Goal: Check status: Check status

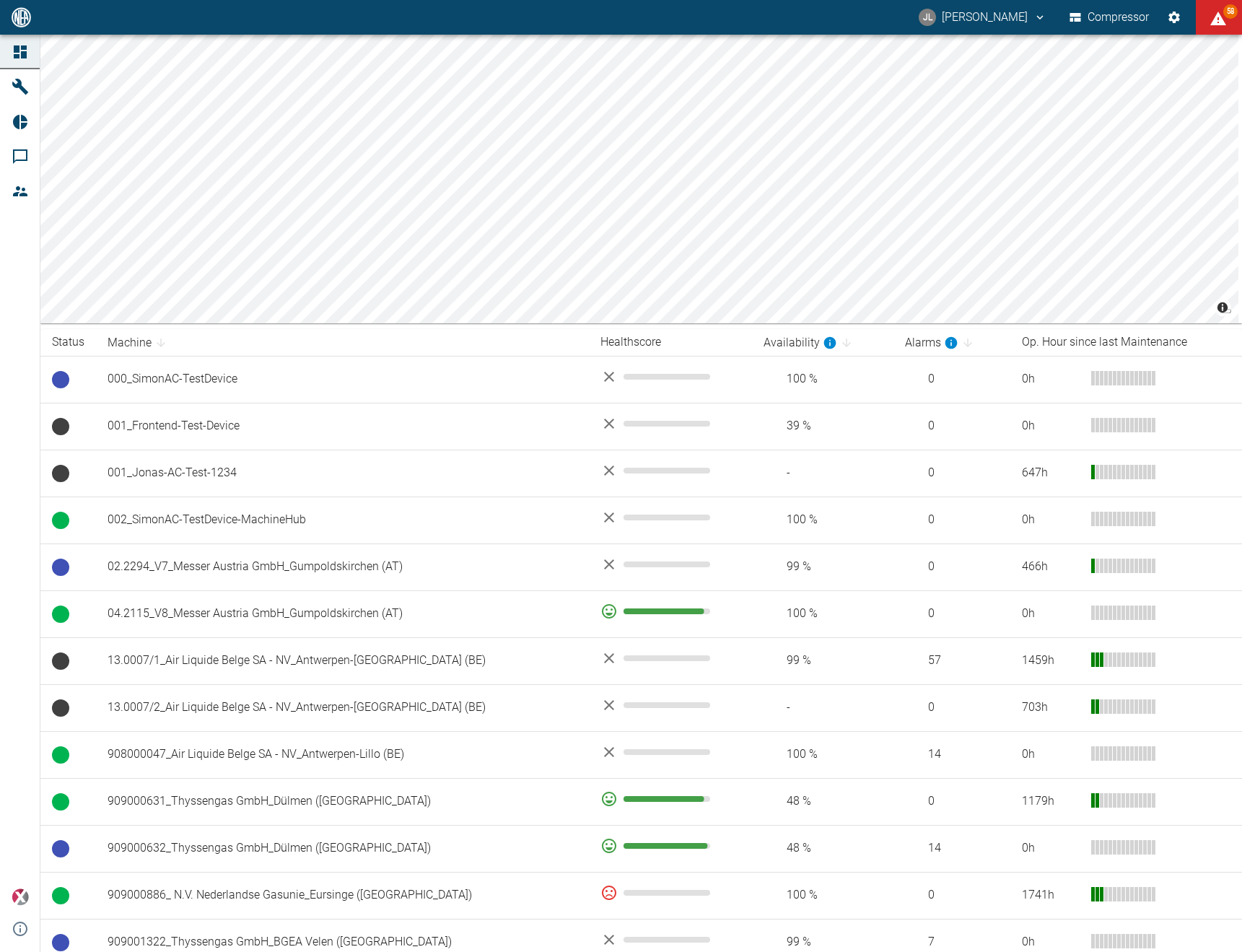
scroll to position [136, 0]
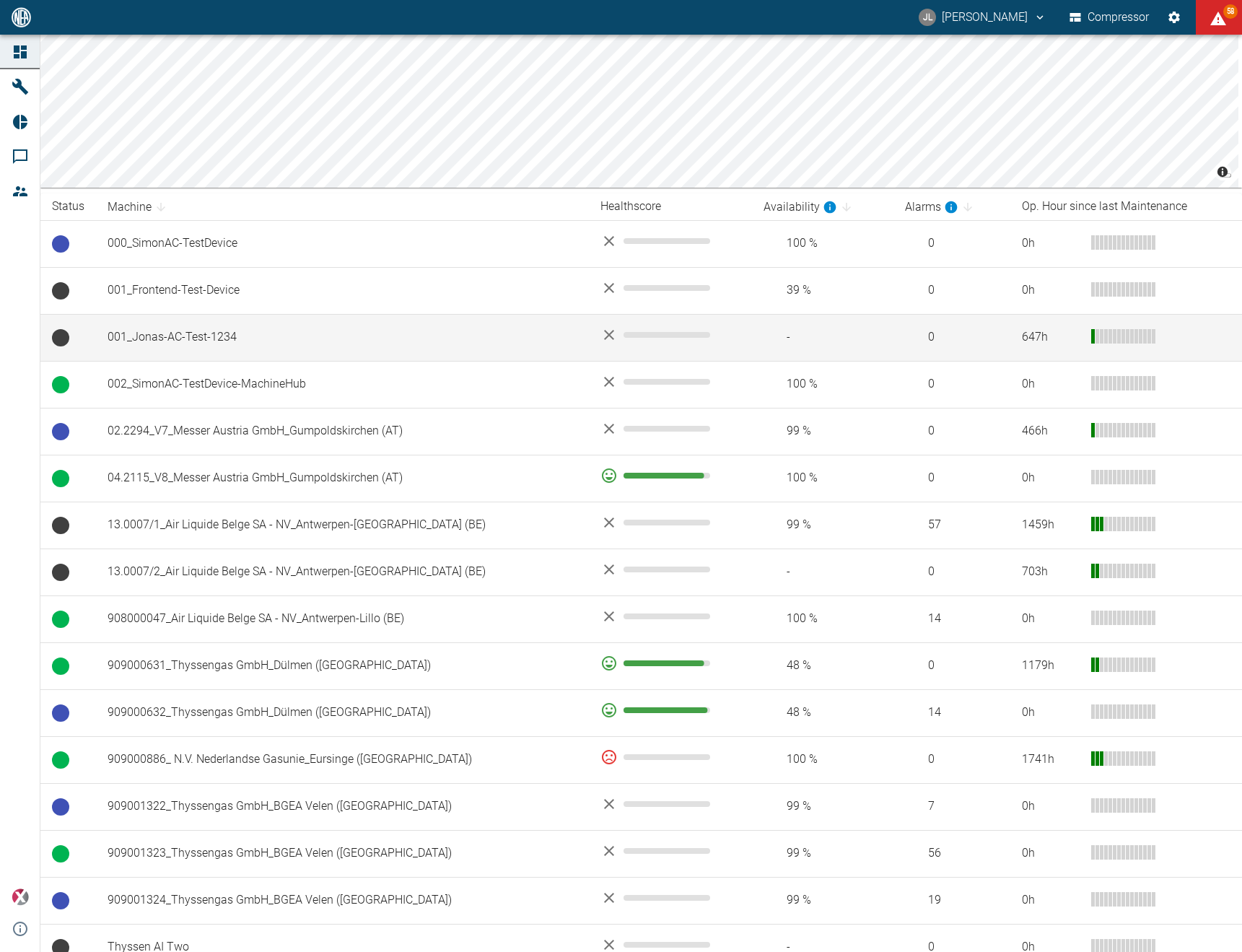
click at [246, 349] on td "001_Jonas-AC-Test-1234" at bounding box center [342, 338] width 493 height 47
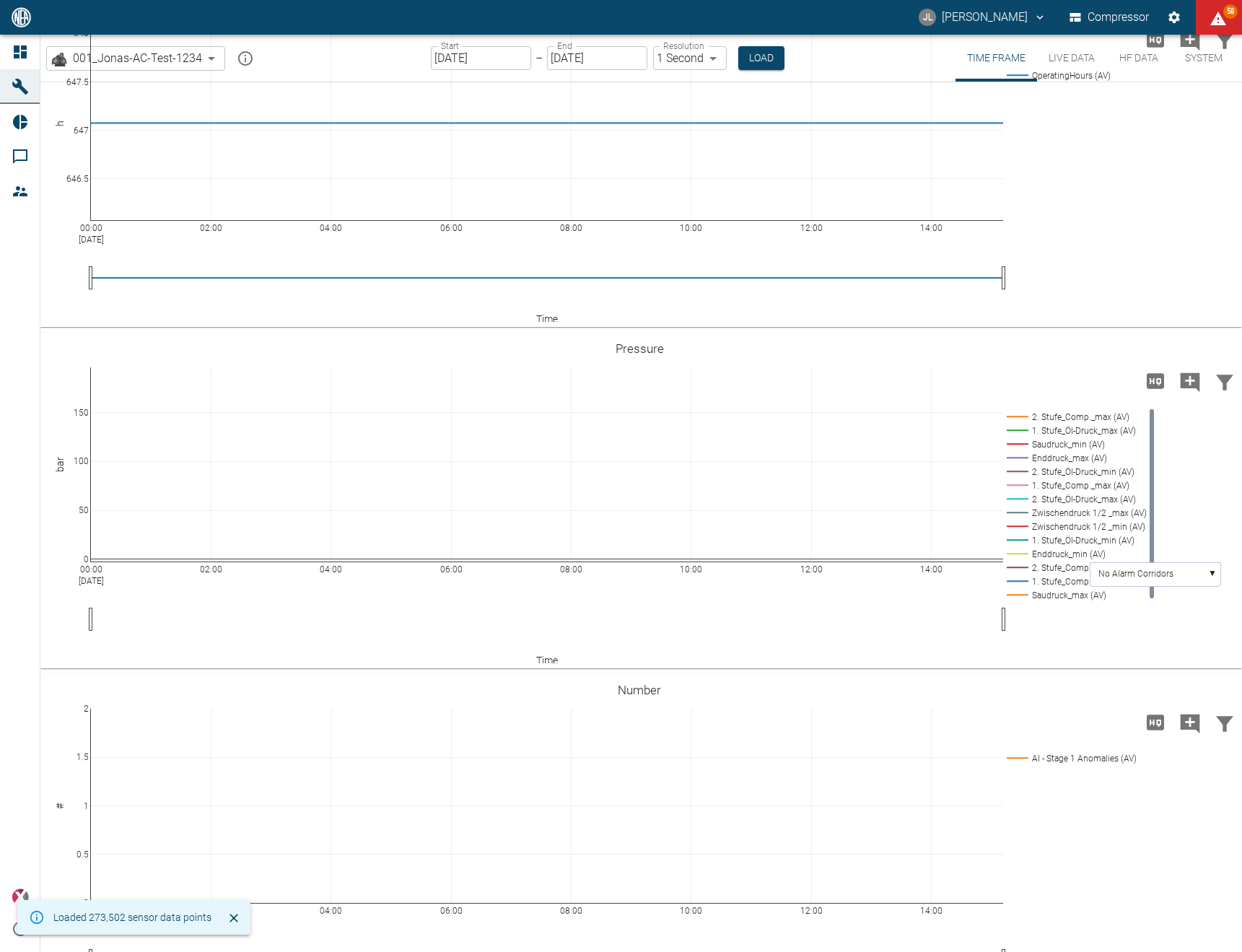
scroll to position [156, 0]
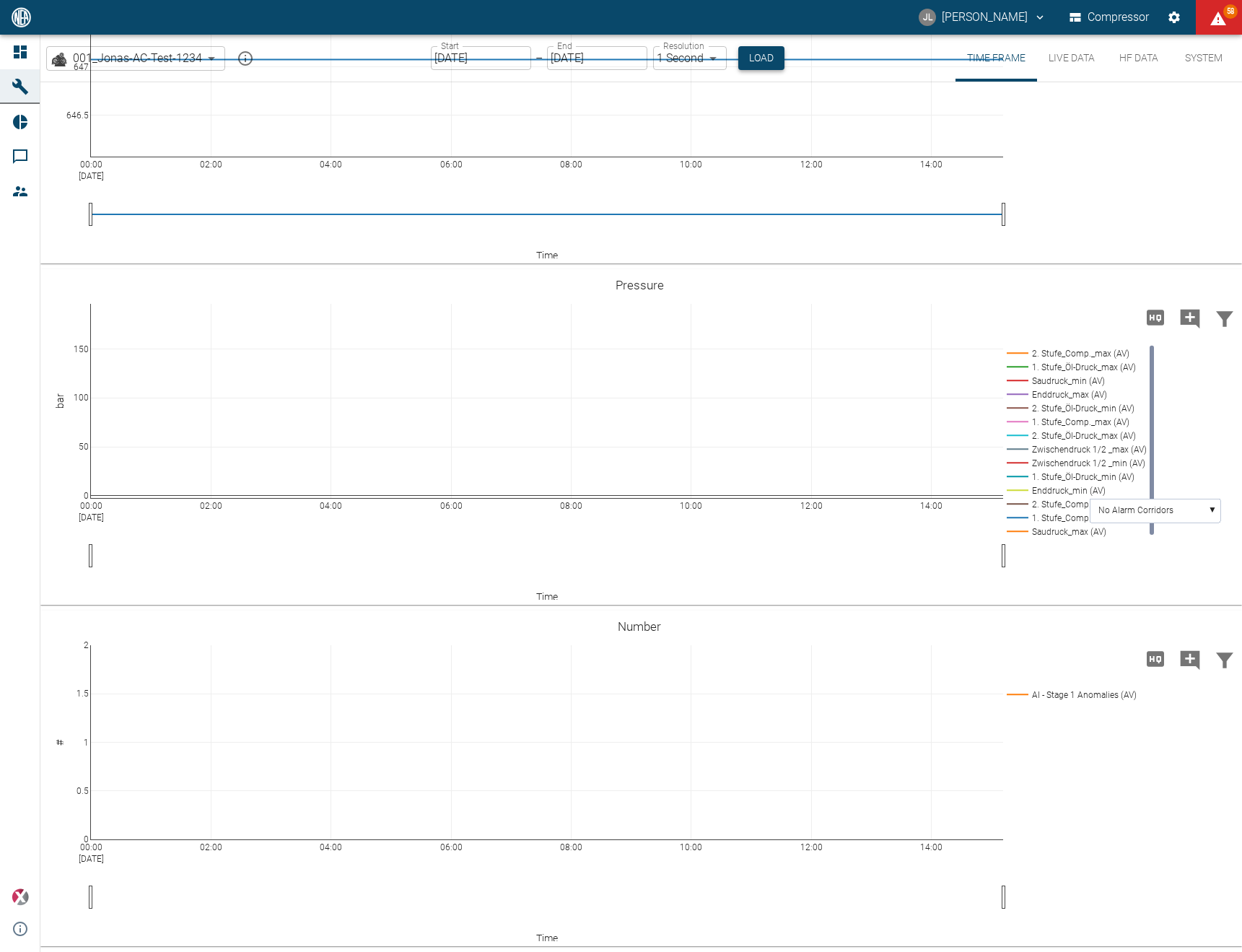
click at [767, 53] on button "Load" at bounding box center [762, 58] width 46 height 24
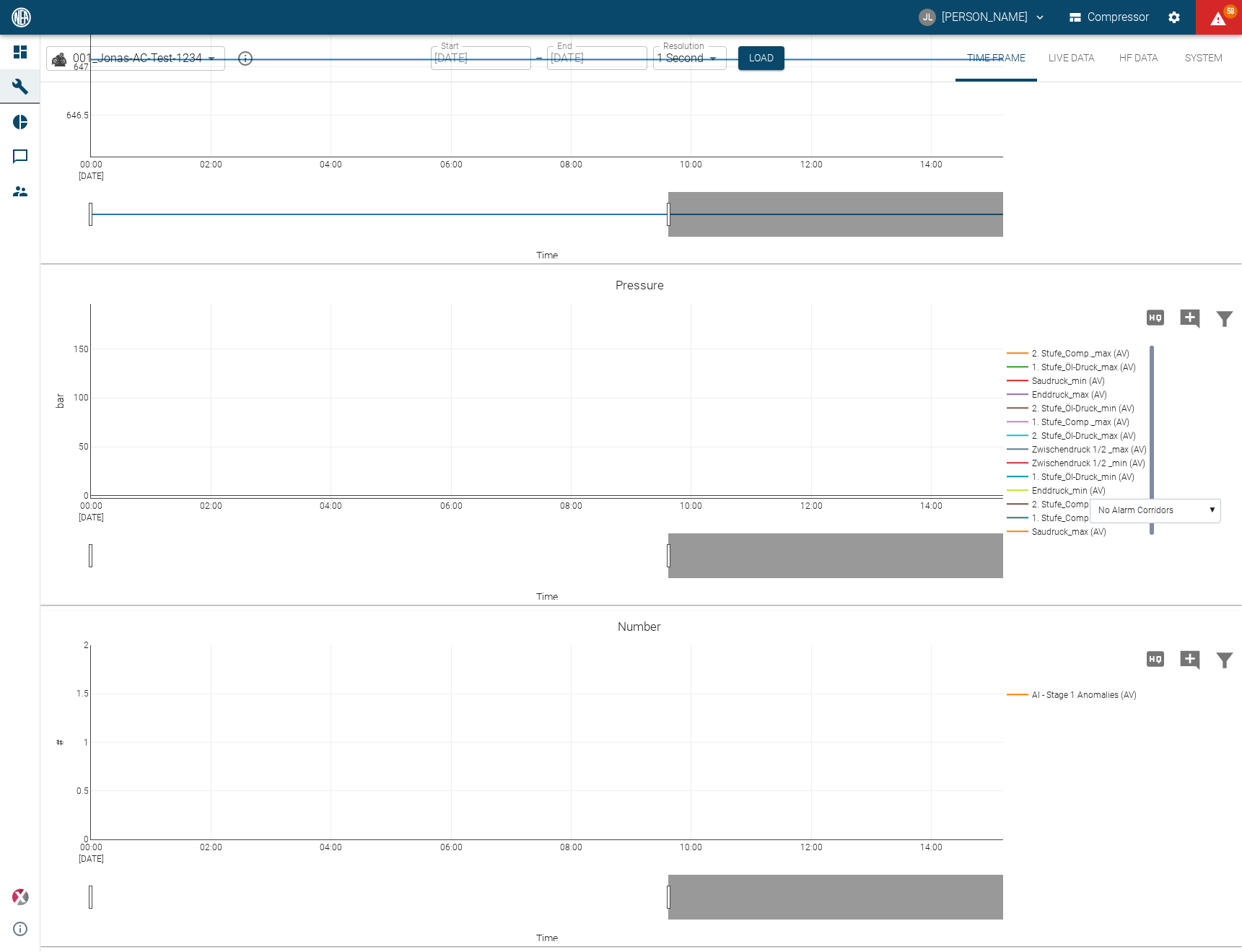
click at [1059, 66] on button "Live Data" at bounding box center [1072, 58] width 69 height 47
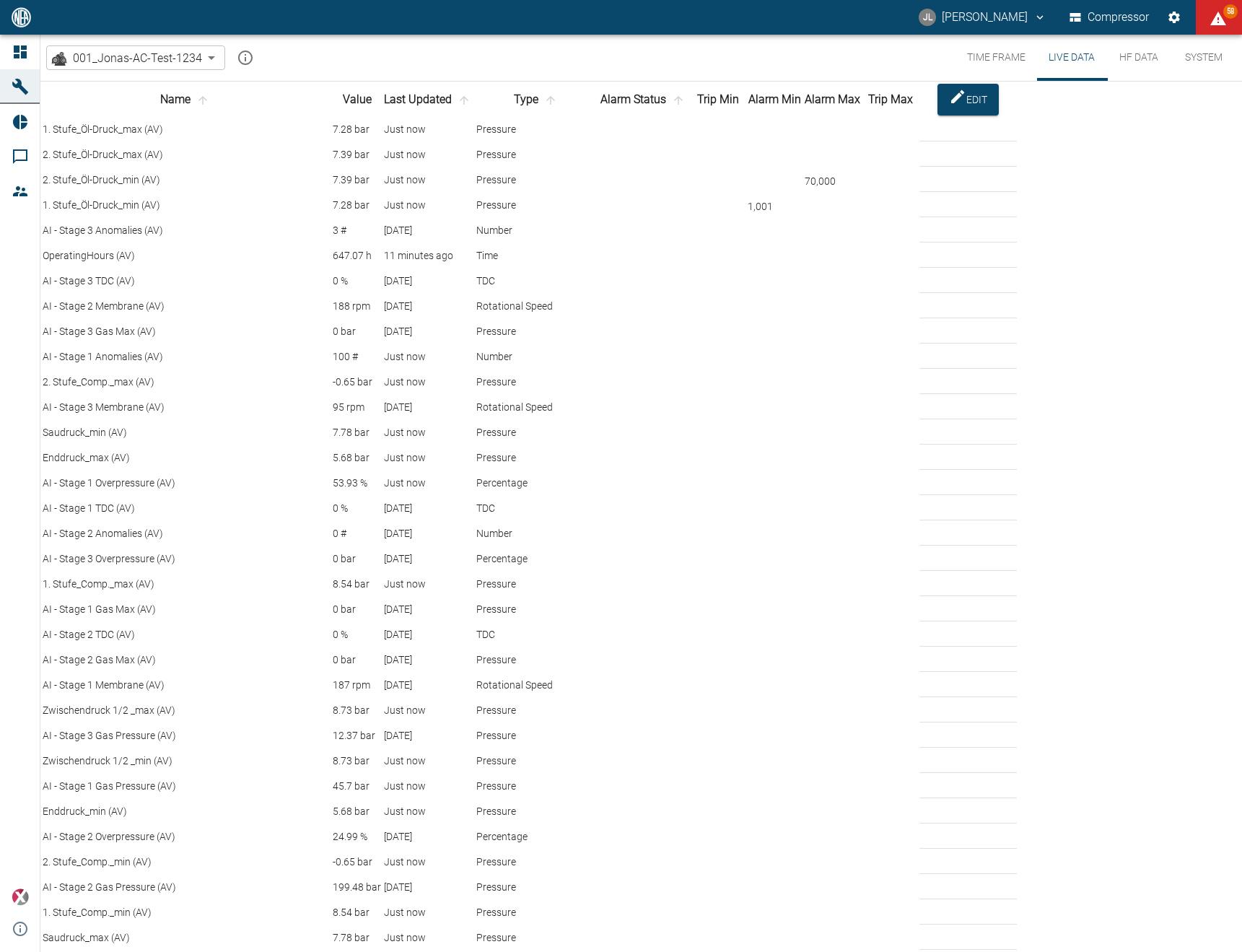
click at [429, 108] on th "Last Updated" at bounding box center [429, 99] width 91 height 33
click at [458, 107] on icon "sort-time" at bounding box center [464, 100] width 13 height 13
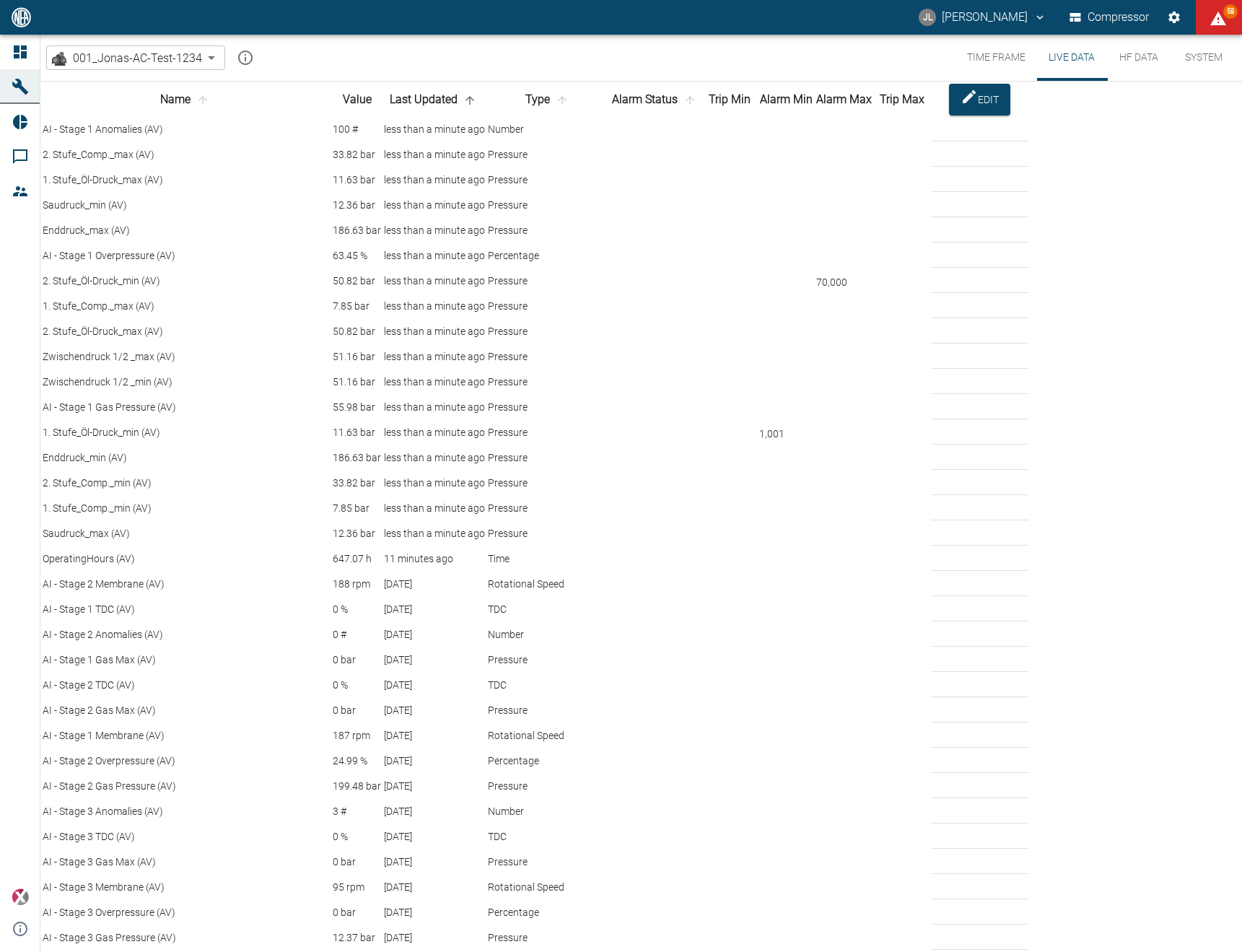
click at [997, 72] on button "Time Frame" at bounding box center [997, 57] width 82 height 46
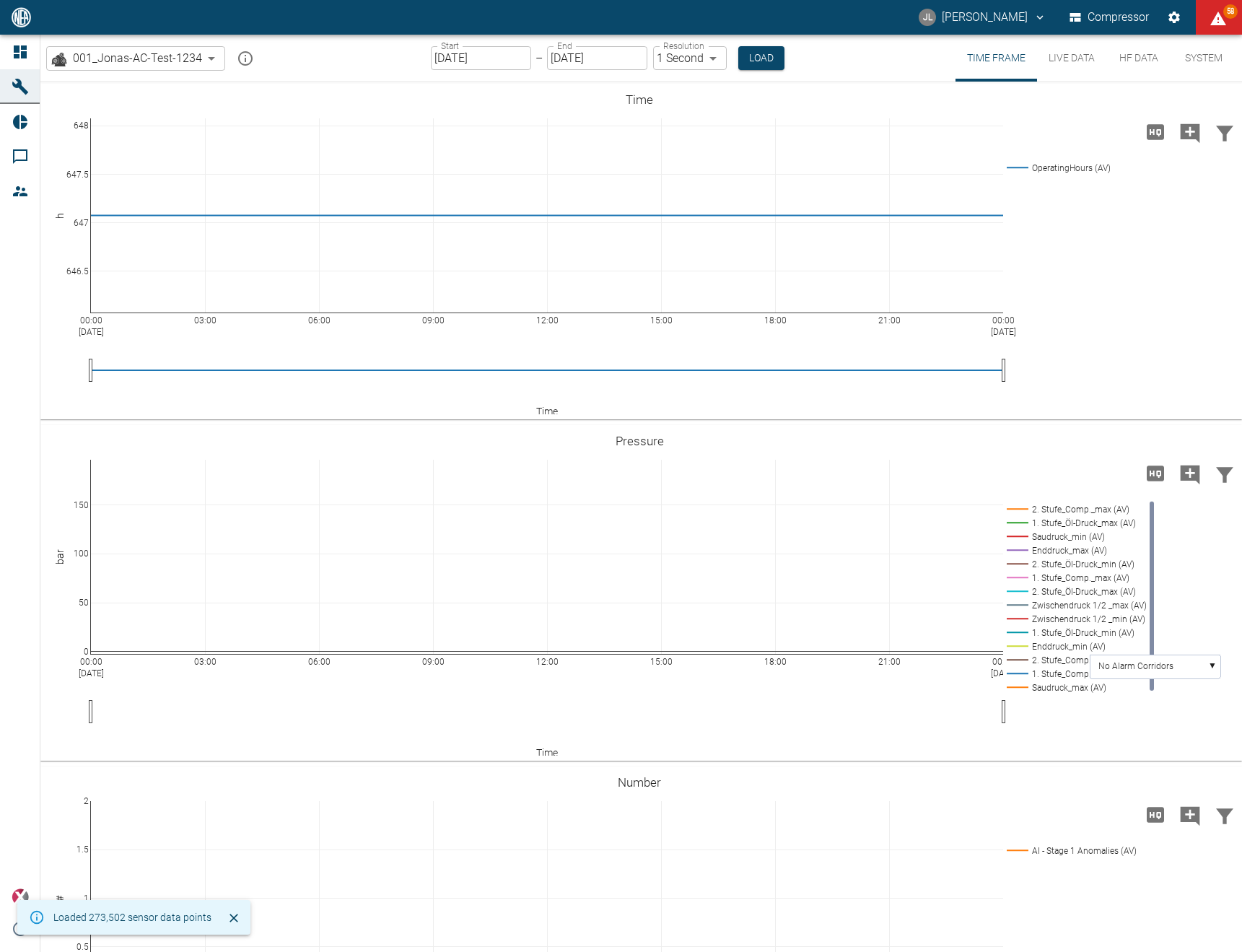
click at [1141, 60] on button "HF Data" at bounding box center [1139, 58] width 65 height 47
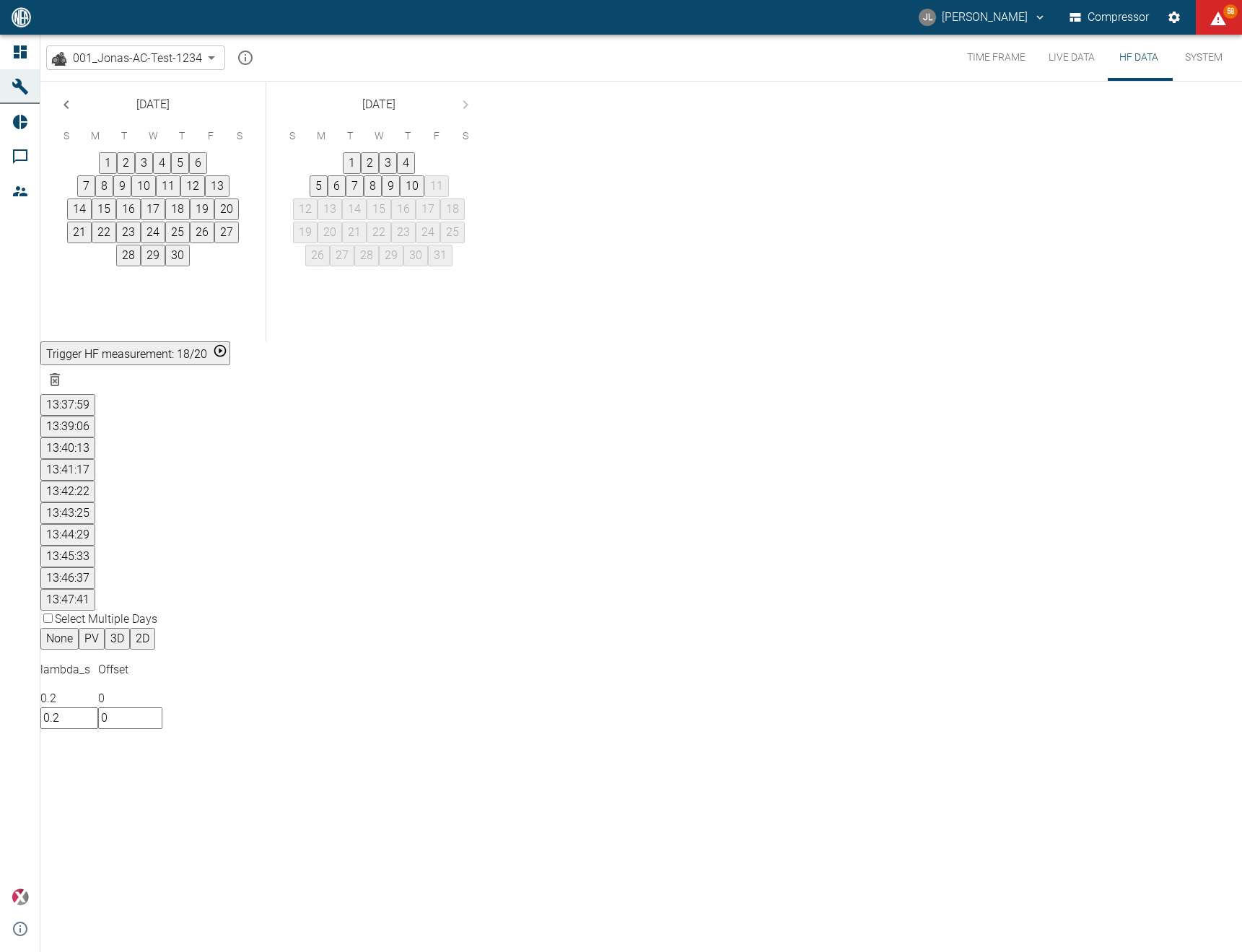
click at [425, 197] on button "10" at bounding box center [412, 186] width 24 height 22
click at [95, 394] on button "13:37:59" at bounding box center [68, 405] width 55 height 22
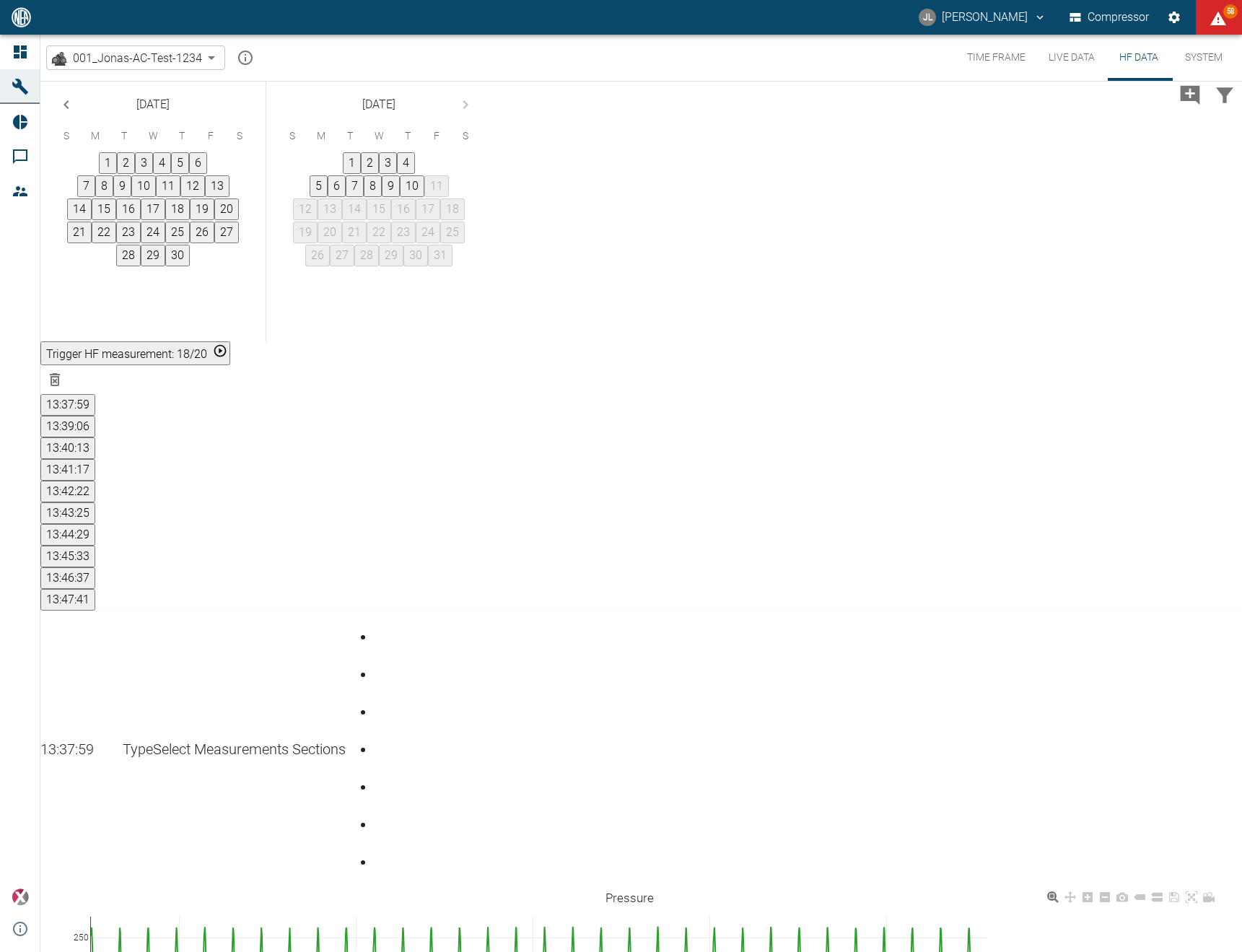
click at [1081, 951] on rect at bounding box center [1048, 966] width 122 height 14
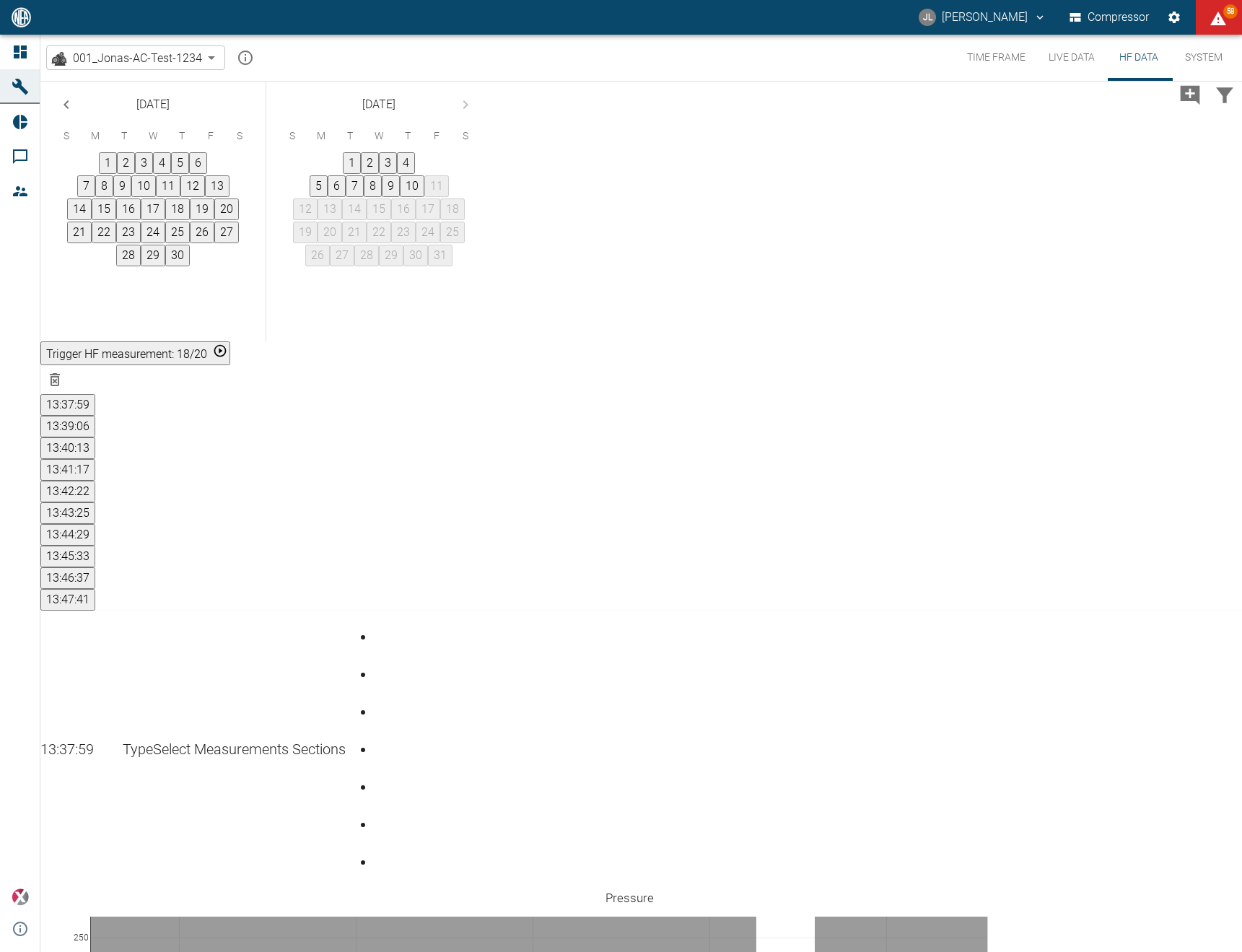
drag, startPoint x: 768, startPoint y: 599, endPoint x: 827, endPoint y: 604, distance: 59.2
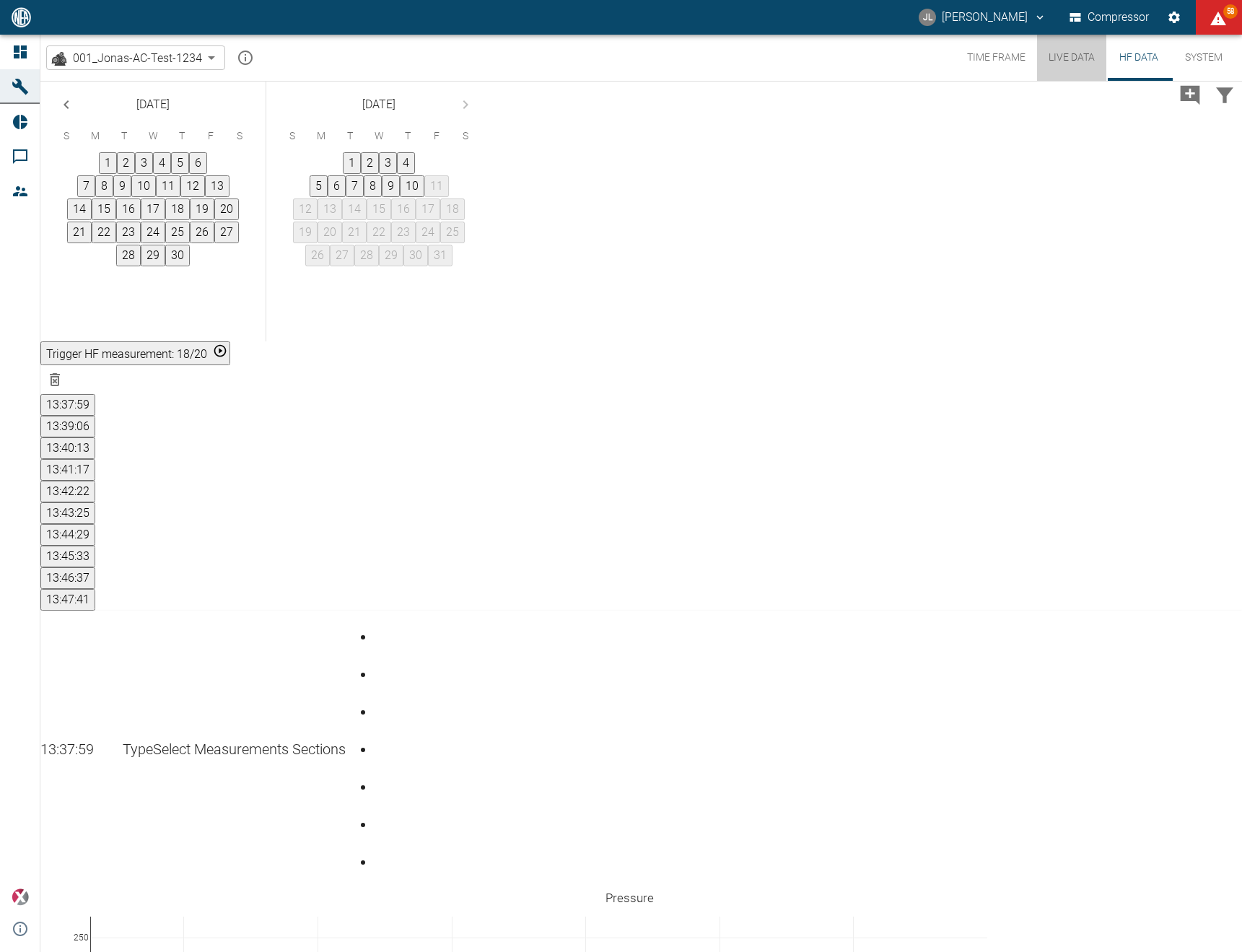
click at [1087, 55] on button "Live Data" at bounding box center [1072, 57] width 69 height 46
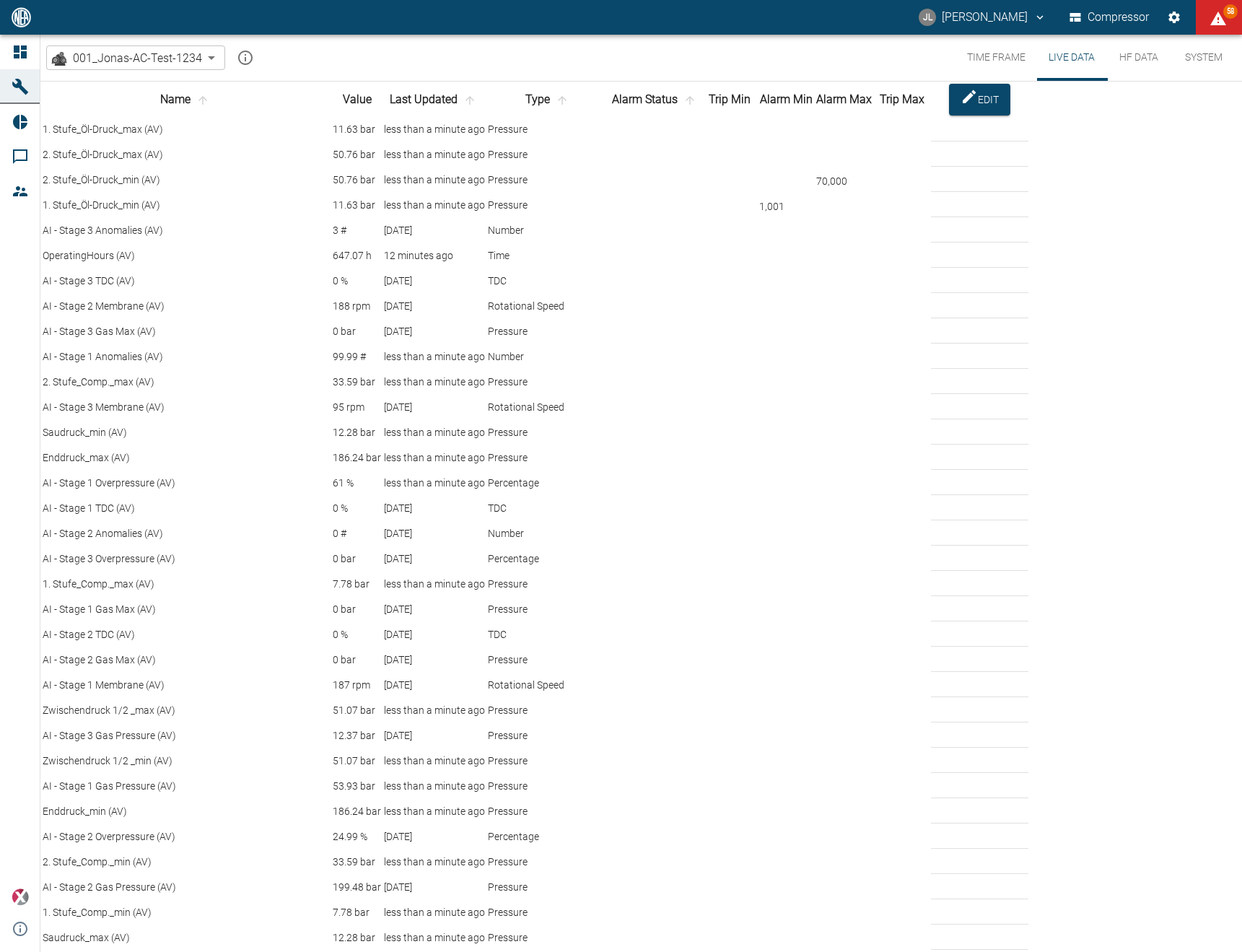
scroll to position [382, 0]
click at [363, 51] on div "001_Jonas-AC-Test-1234 d8d9df2c-2d10-4576-a248-f2db2d47b822 ​ Time Frame Live D…" at bounding box center [641, 57] width 1202 height 46
